Goal: Task Accomplishment & Management: Complete application form

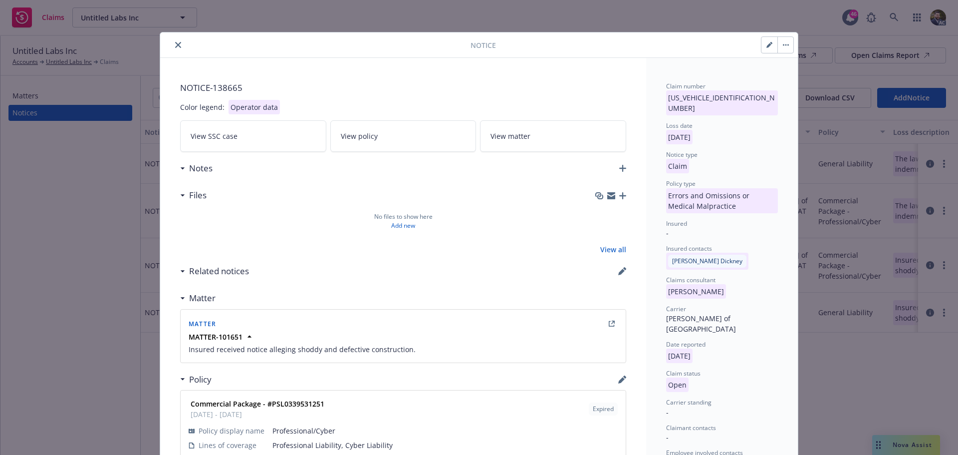
click at [762, 44] on button "button" at bounding box center [770, 45] width 16 height 16
select select "ERROR_AND_OMISSIONS_OR_MEDICAL_MALPRACTICE"
select select "open"
select select "CLAIM"
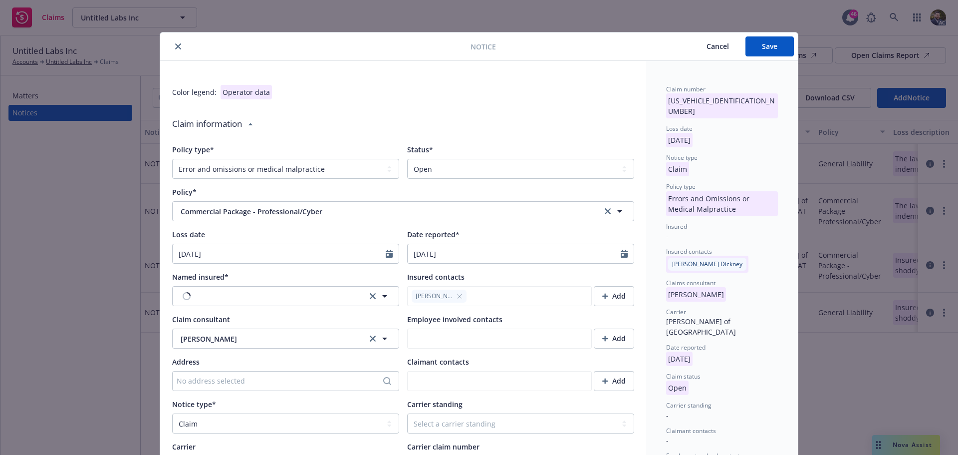
type textarea "x"
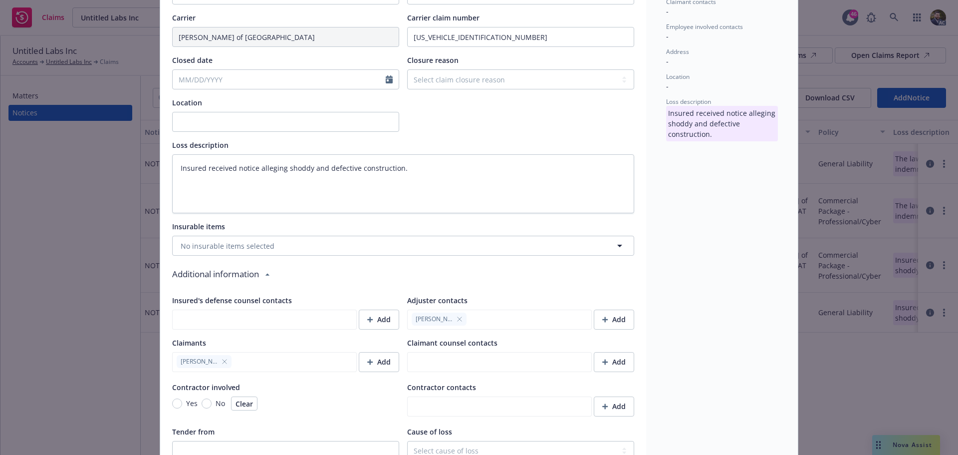
scroll to position [449, 0]
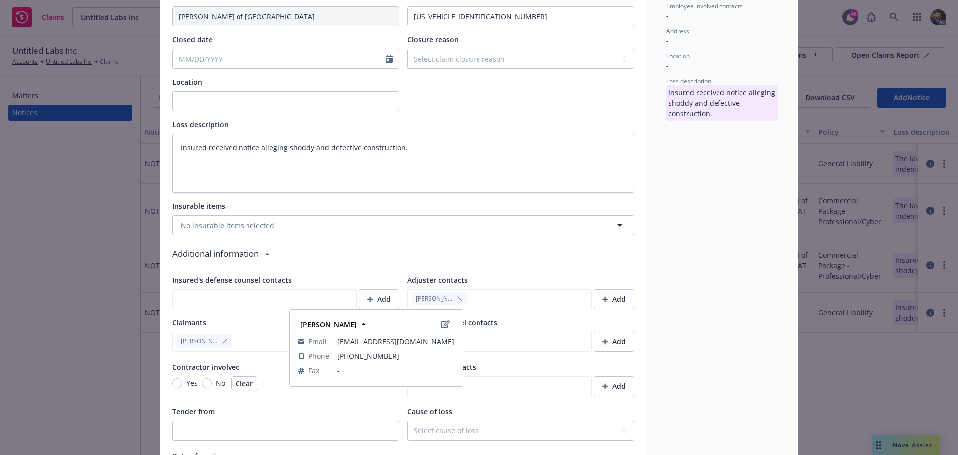
click at [419, 299] on span "[PERSON_NAME]" at bounding box center [434, 298] width 37 height 9
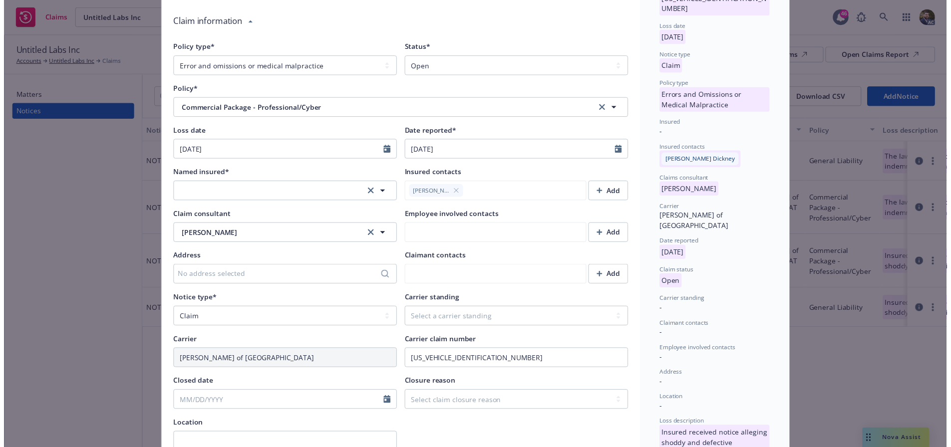
scroll to position [100, 0]
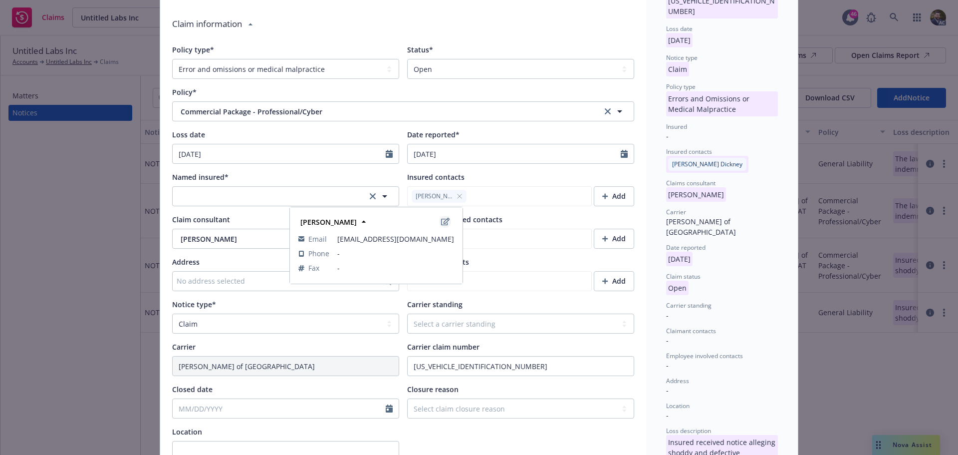
click at [442, 221] on icon "edit" at bounding box center [445, 222] width 8 height 8
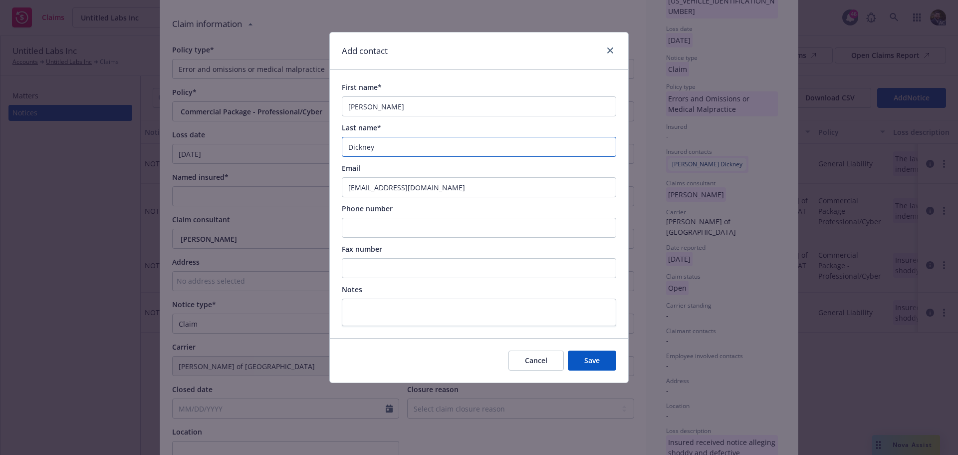
click at [365, 147] on input "Dickney" at bounding box center [479, 147] width 275 height 20
type input "[PERSON_NAME]"
click at [593, 359] on span "Save" at bounding box center [592, 359] width 15 height 9
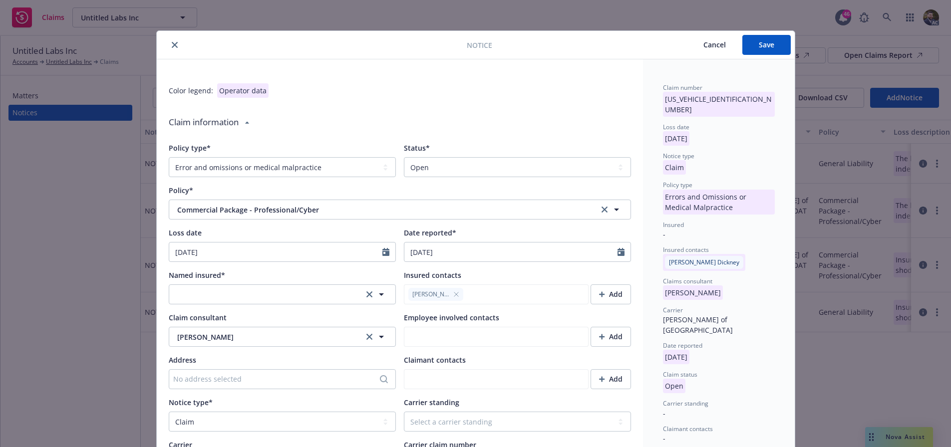
scroll to position [0, 0]
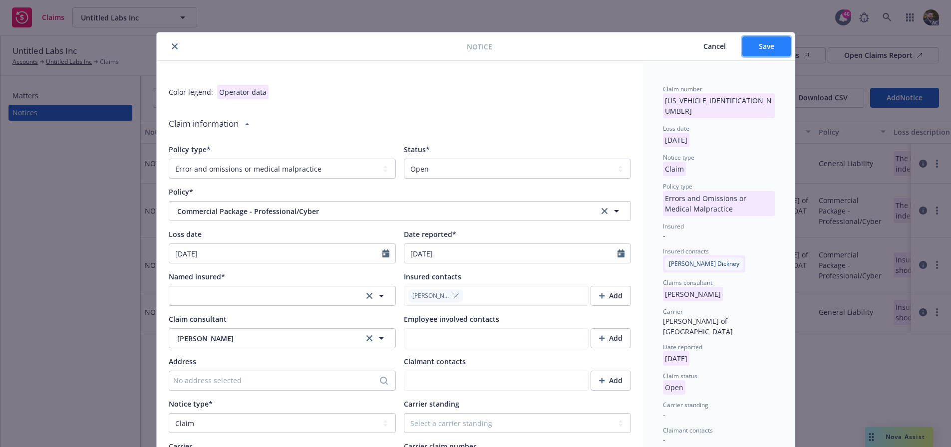
click at [760, 53] on button "Save" at bounding box center [766, 46] width 48 height 20
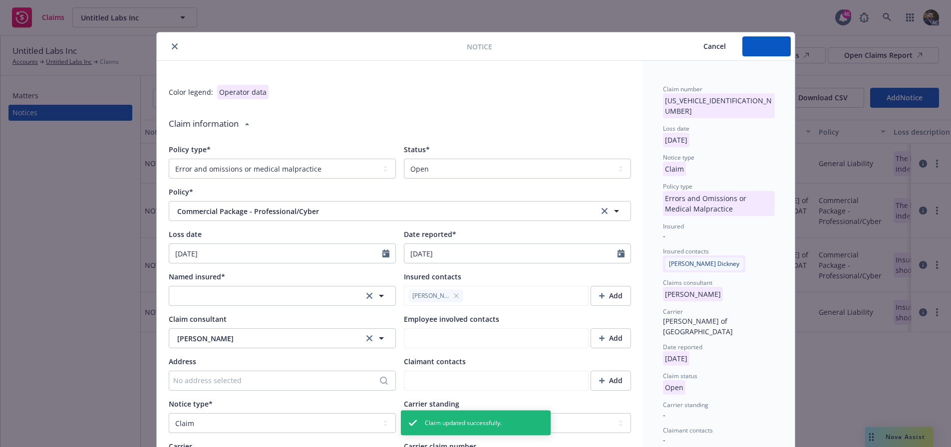
type textarea "x"
